Goal: Navigation & Orientation: Find specific page/section

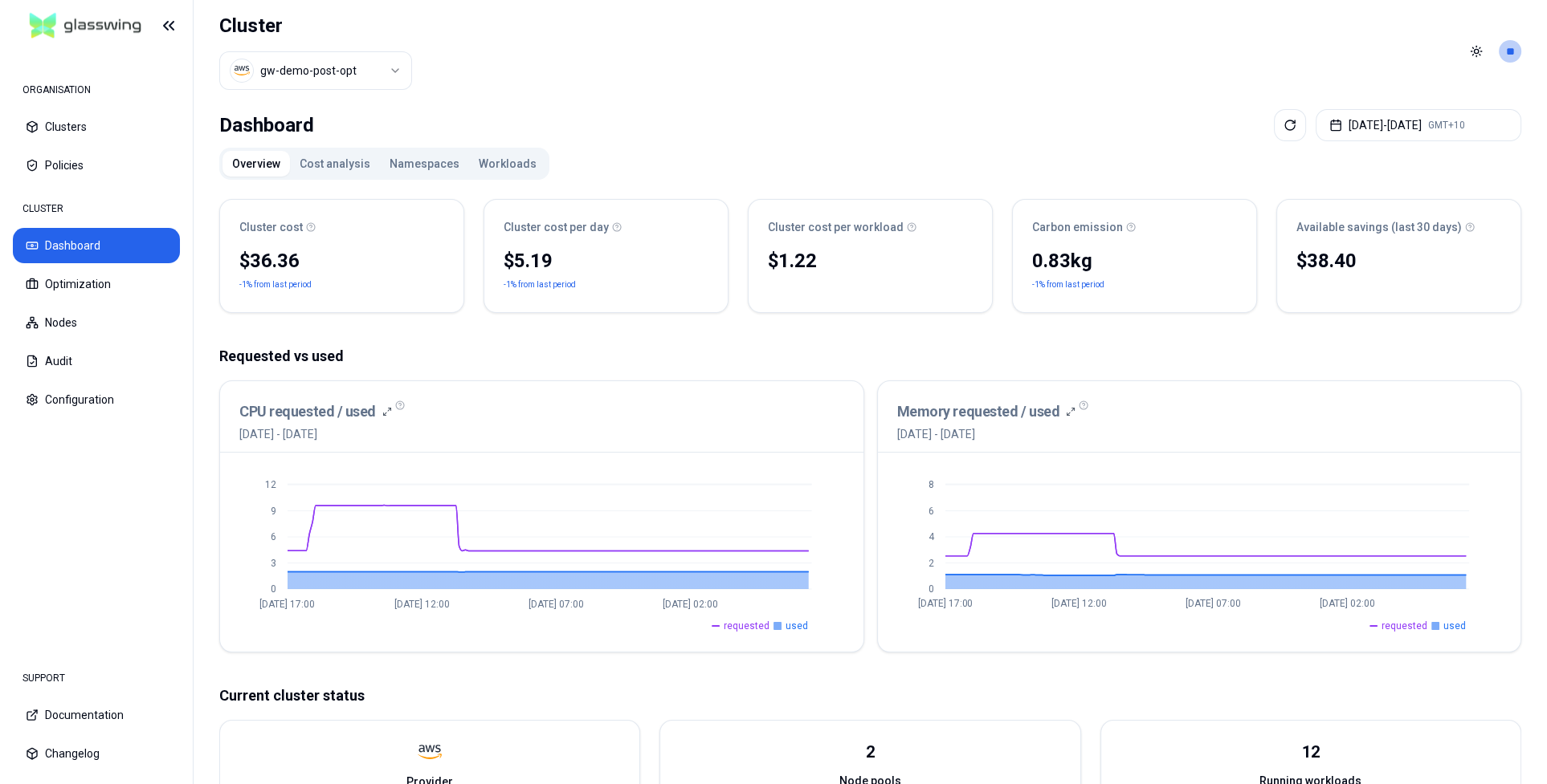
click at [502, 161] on button "Workloads" at bounding box center [507, 163] width 77 height 26
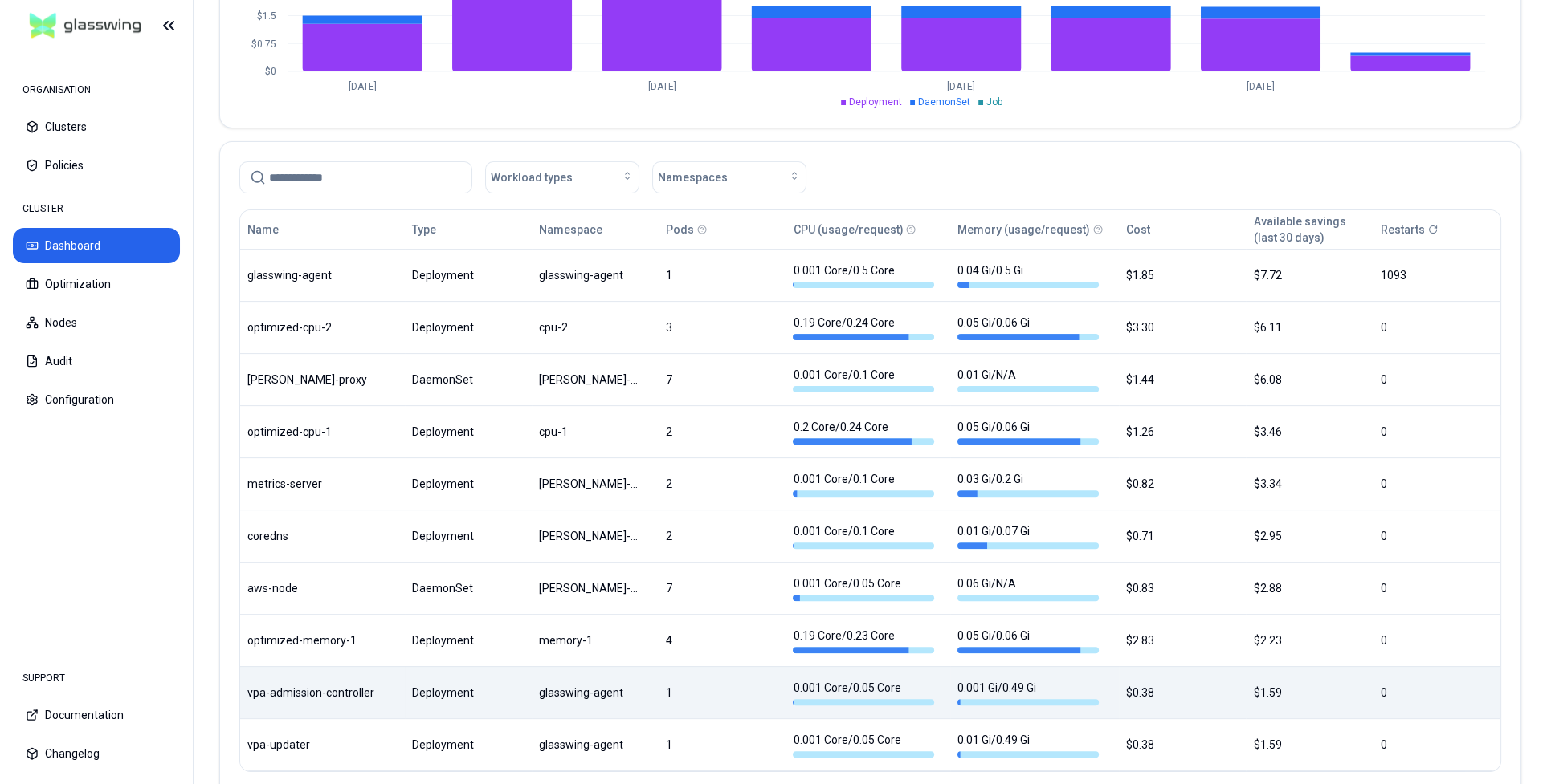
scroll to position [763, 0]
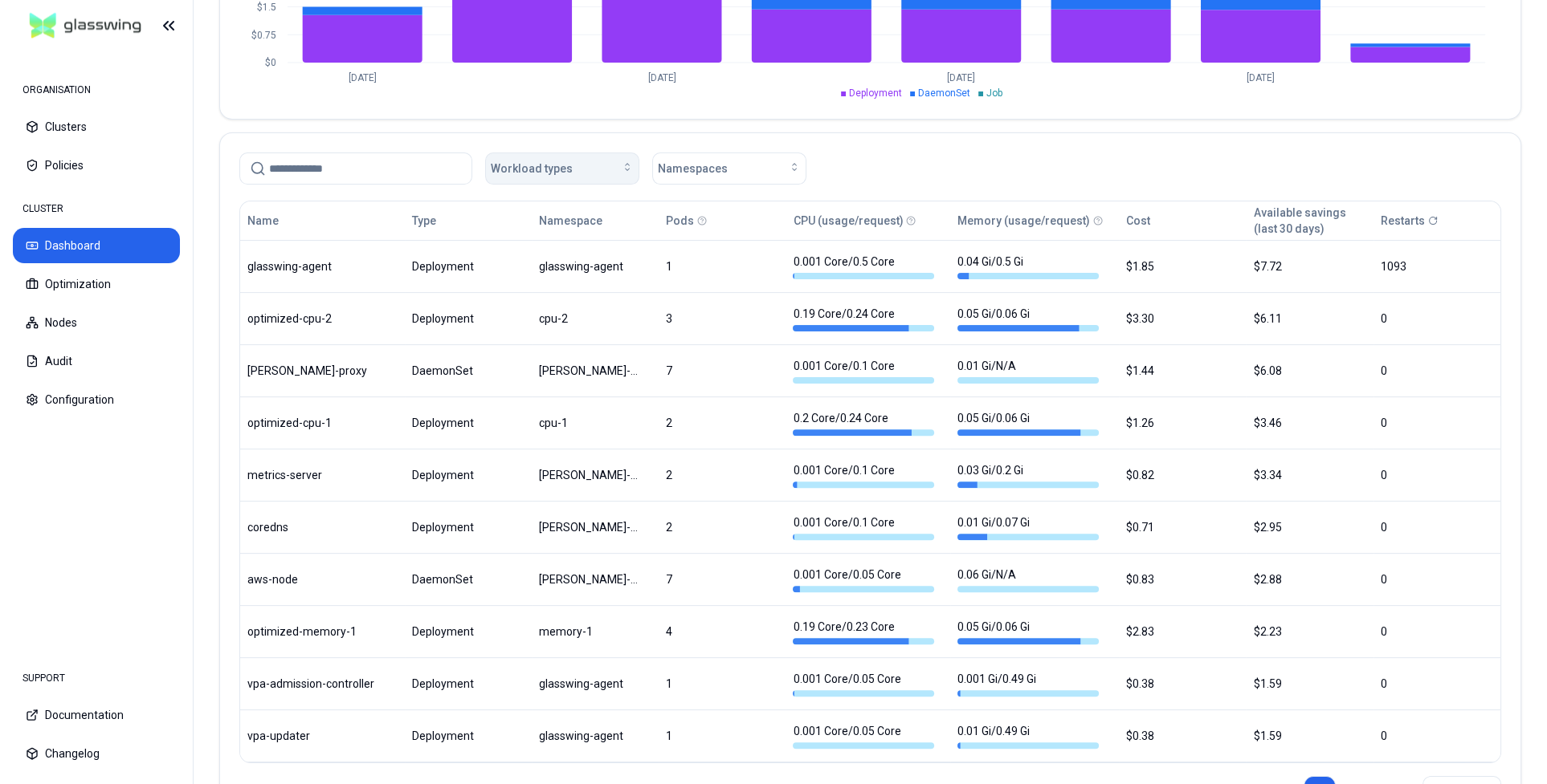
click at [589, 173] on div "Workload types" at bounding box center [561, 168] width 143 height 16
click at [952, 159] on div "Workload types Namespaces" at bounding box center [870, 168] width 1262 height 32
click at [93, 288] on button "Optimization" at bounding box center [96, 283] width 167 height 35
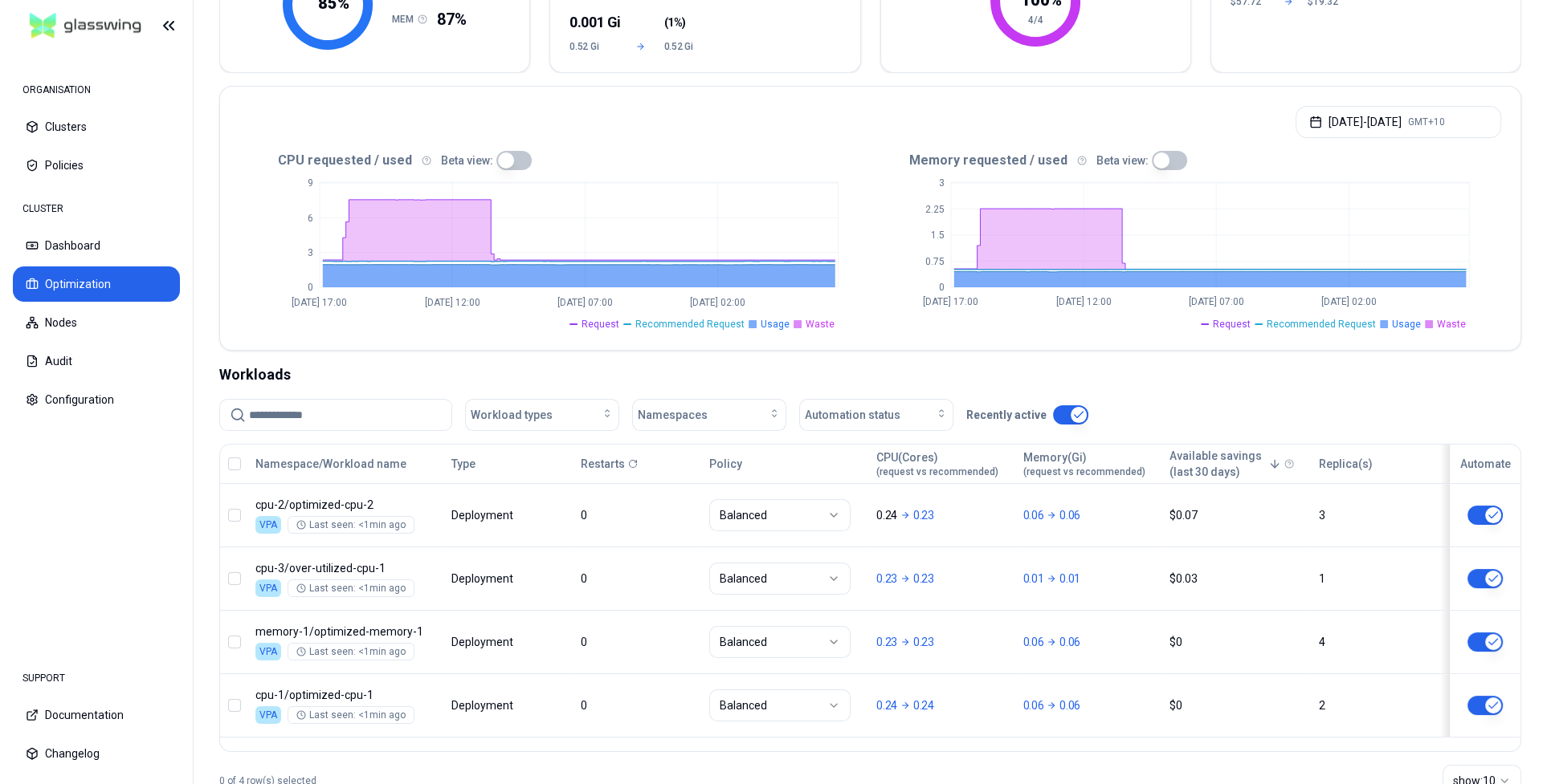
scroll to position [297, 0]
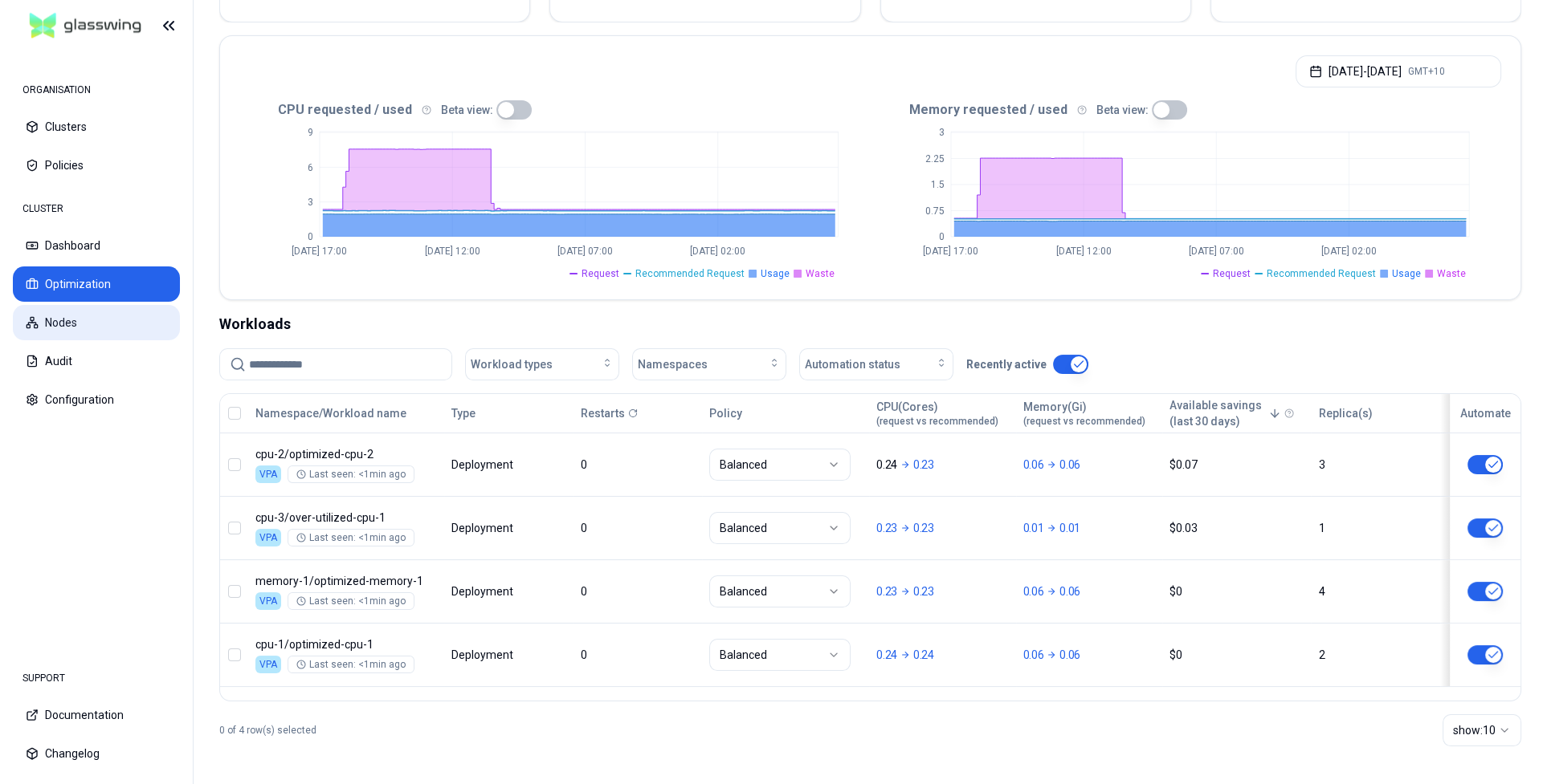
click at [67, 322] on button "Nodes" at bounding box center [96, 322] width 167 height 35
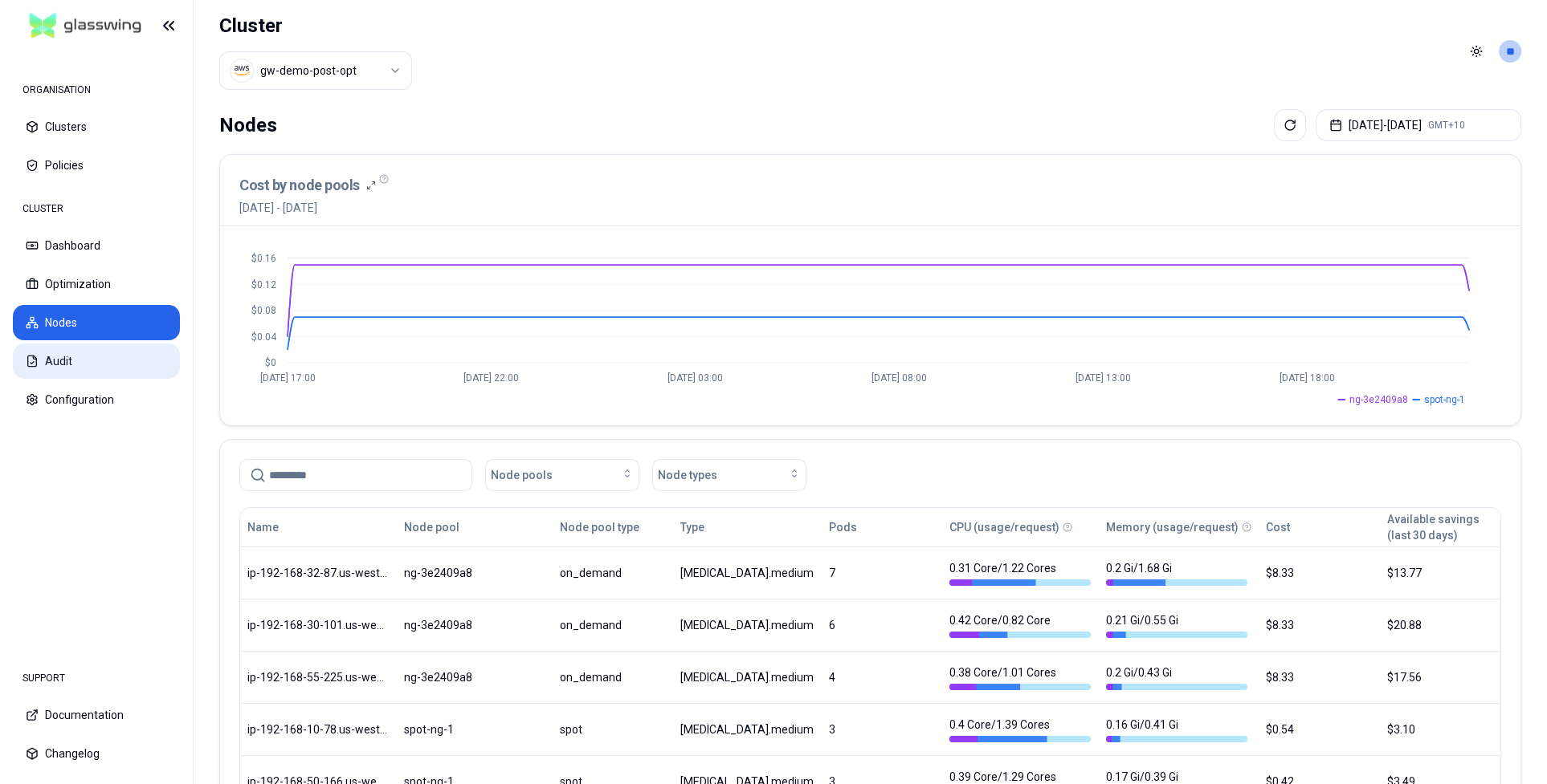
click at [81, 357] on button "Audit" at bounding box center [96, 361] width 167 height 35
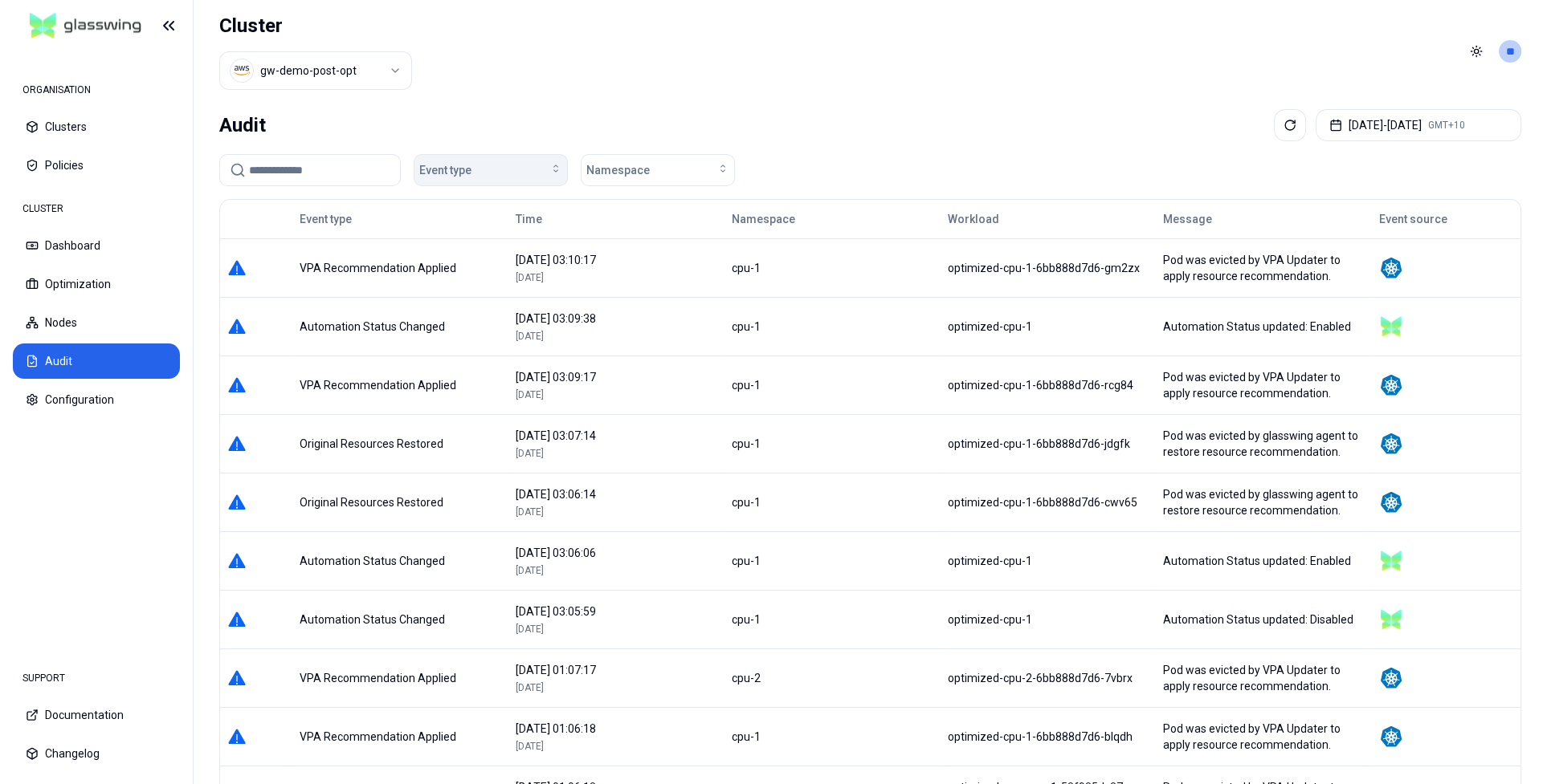
click at [561, 166] on icon "button" at bounding box center [556, 168] width 13 height 13
click at [826, 106] on div "Audit [DATE] - [DATE] GMT+10 Event type Namespace Event type Time Namespace Wor…" at bounding box center [870, 506] width 1353 height 807
click at [62, 404] on button "Configuration" at bounding box center [96, 400] width 167 height 35
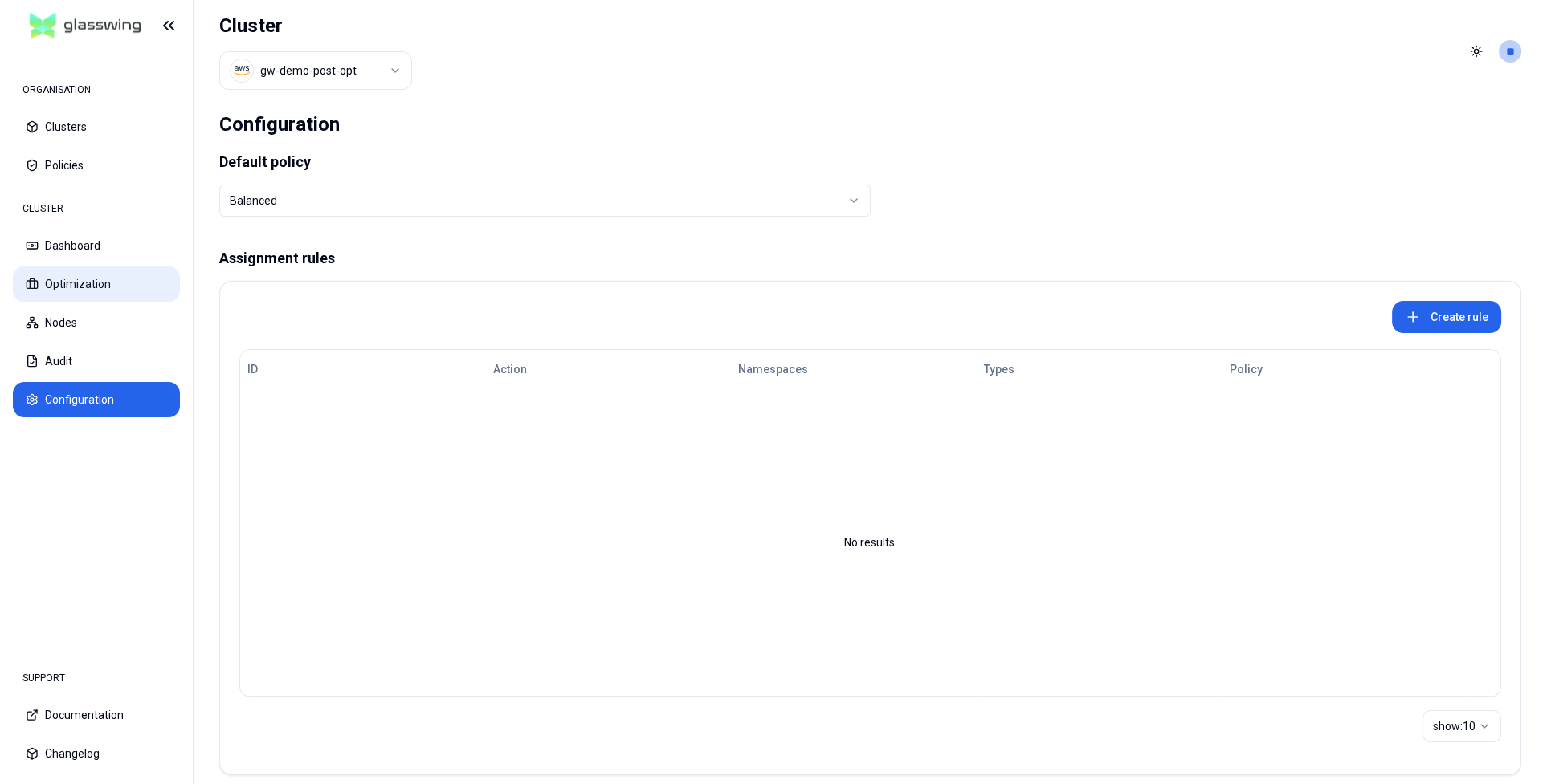
click at [47, 280] on button "Optimization" at bounding box center [96, 283] width 167 height 35
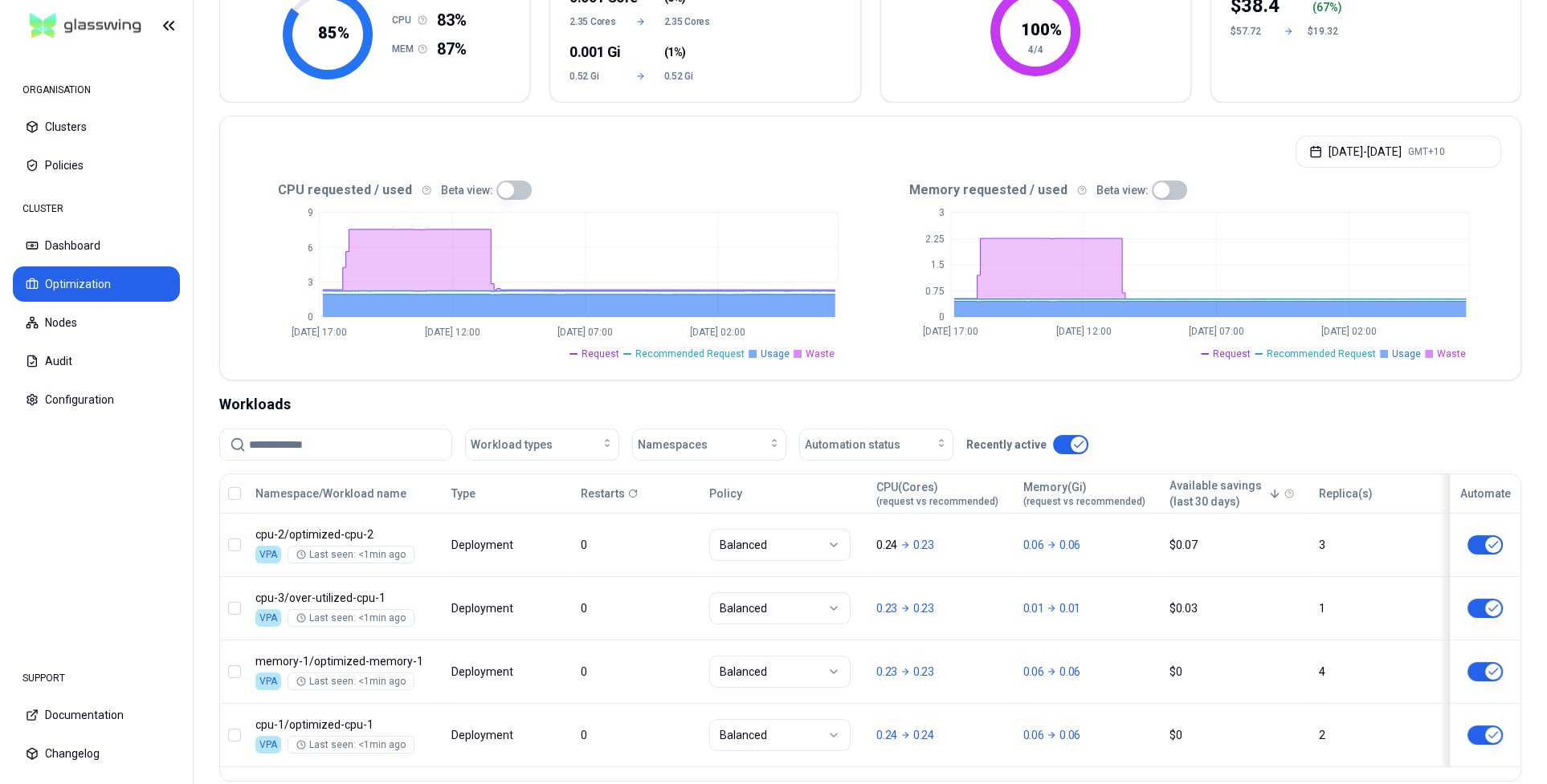
scroll to position [297, 0]
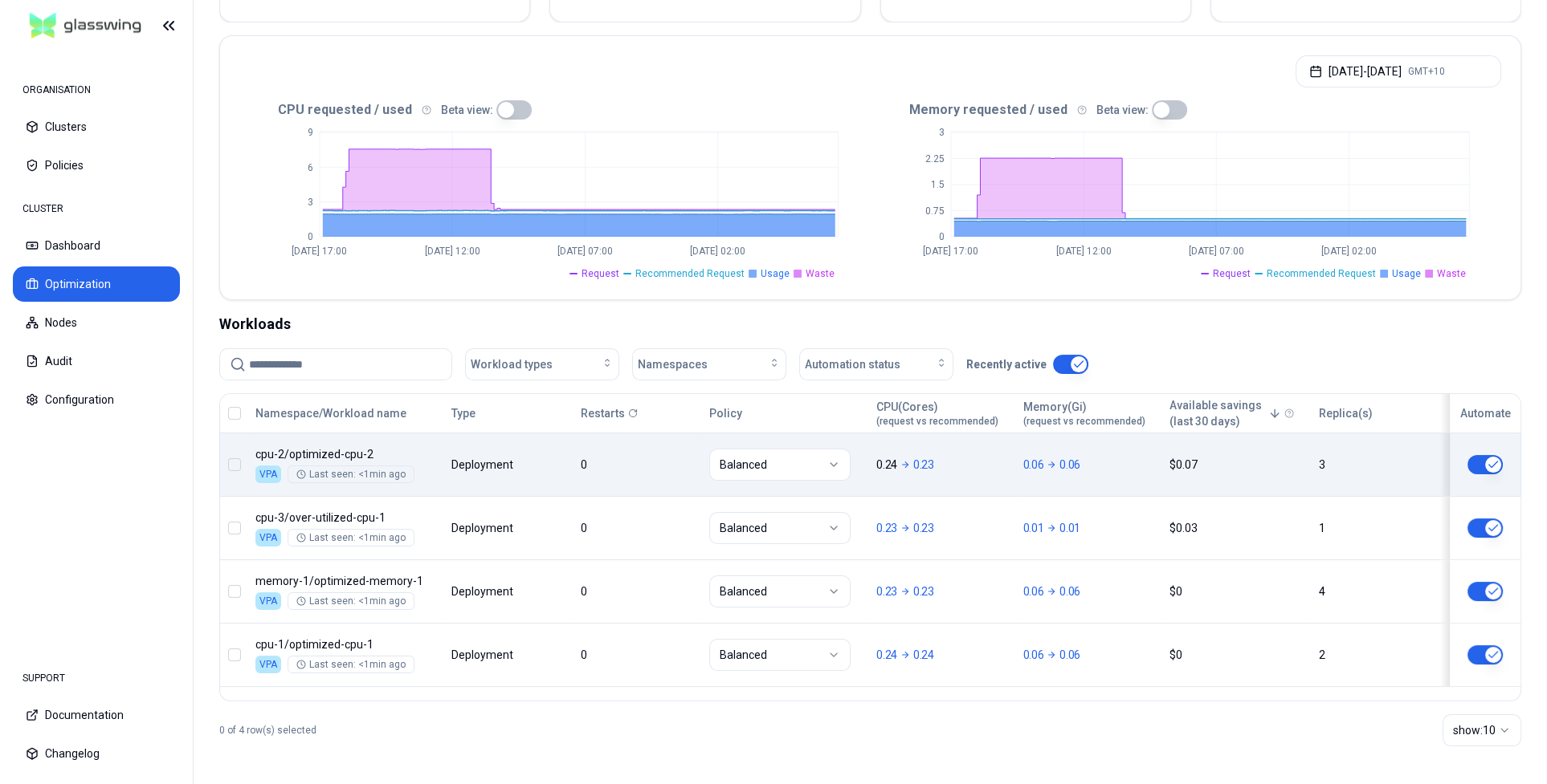
click at [524, 476] on div "Namespace/Workload name Type Restarts Policy CPU(Cores) (request vs recommended…" at bounding box center [870, 540] width 1301 height 293
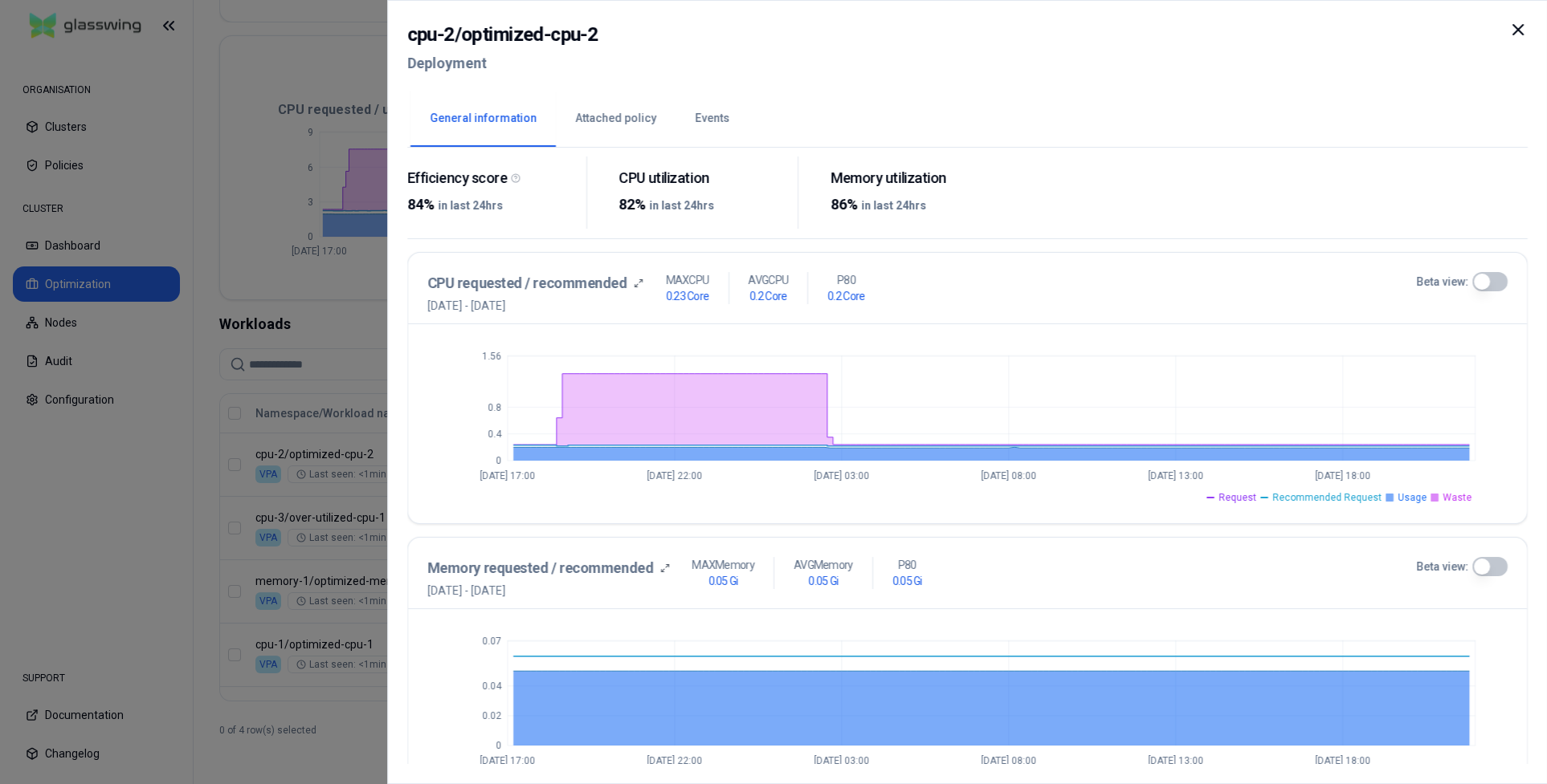
scroll to position [65, 0]
